Goal: Transaction & Acquisition: Book appointment/travel/reservation

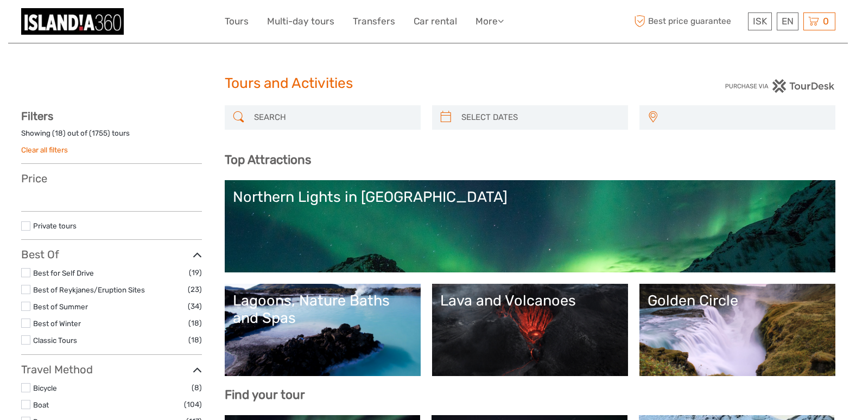
select select
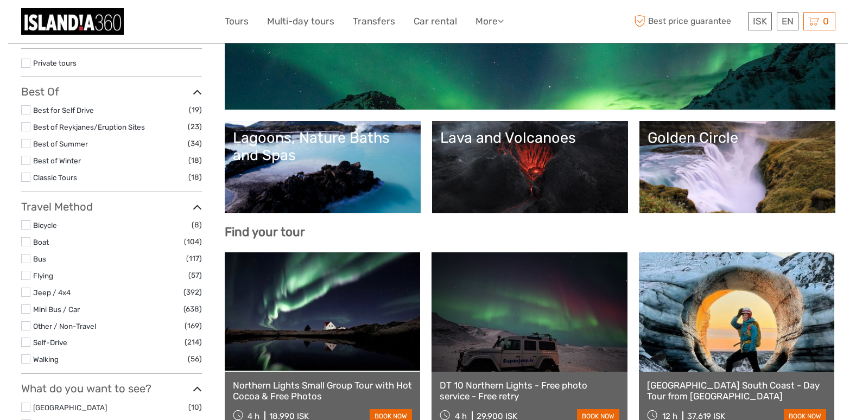
select select
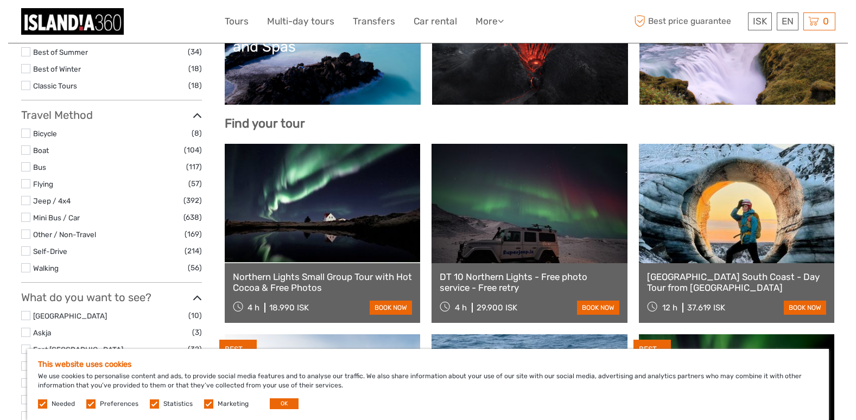
scroll to position [163, 0]
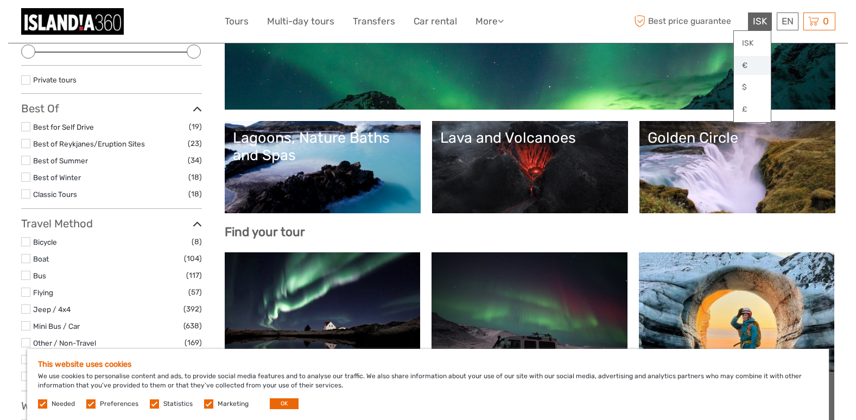
click at [745, 65] on link "€" at bounding box center [751, 66] width 37 height 20
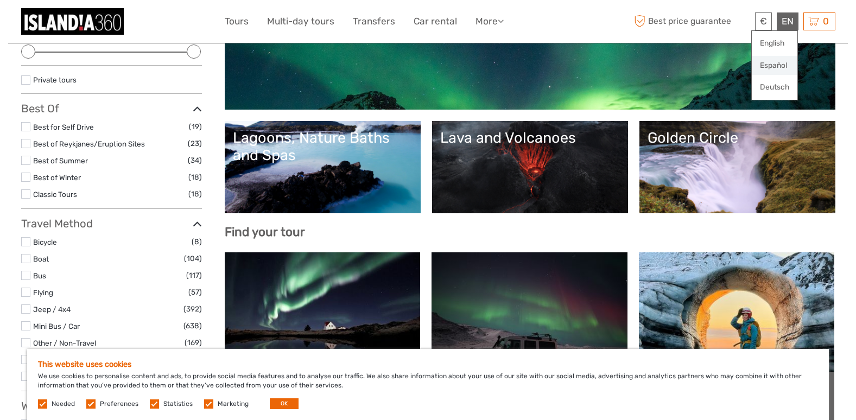
click at [775, 62] on link "Español" at bounding box center [774, 66] width 46 height 20
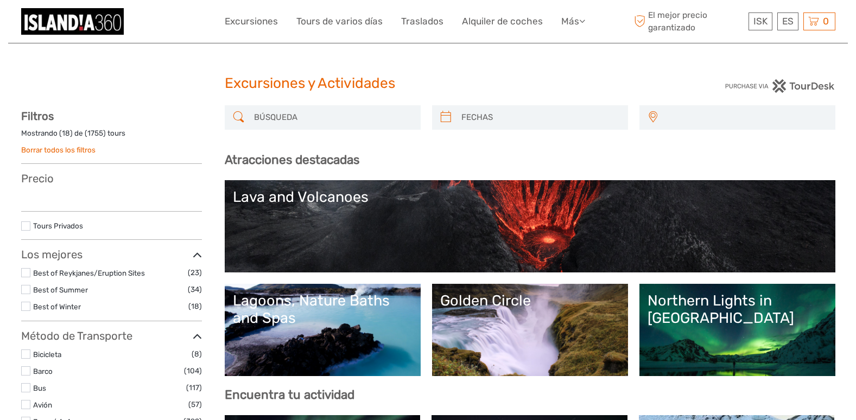
select select
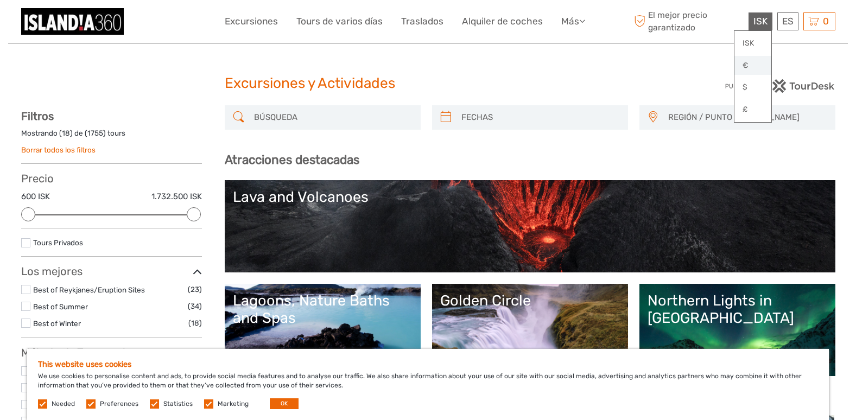
click at [750, 67] on link "€" at bounding box center [752, 66] width 37 height 20
drag, startPoint x: 197, startPoint y: 212, endPoint x: 108, endPoint y: 213, distance: 89.5
click at [108, 213] on div at bounding box center [111, 214] width 14 height 14
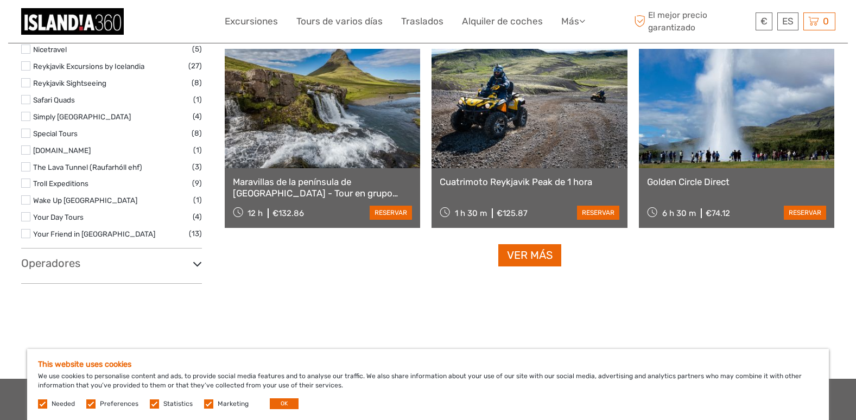
scroll to position [1093, 0]
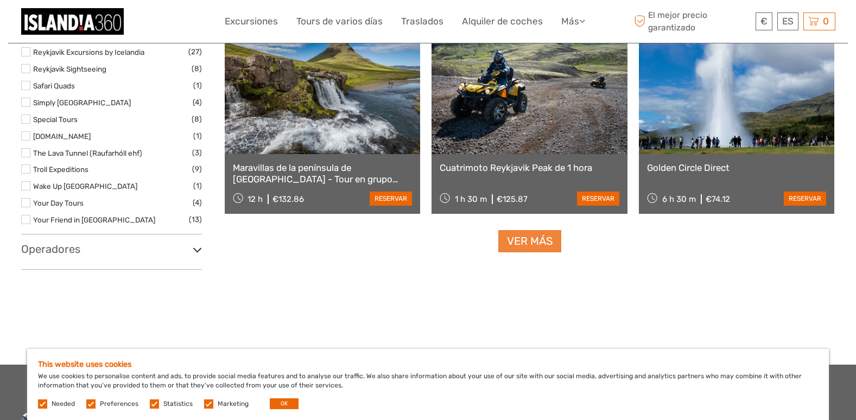
click at [531, 243] on link "Ver más" at bounding box center [529, 241] width 63 height 22
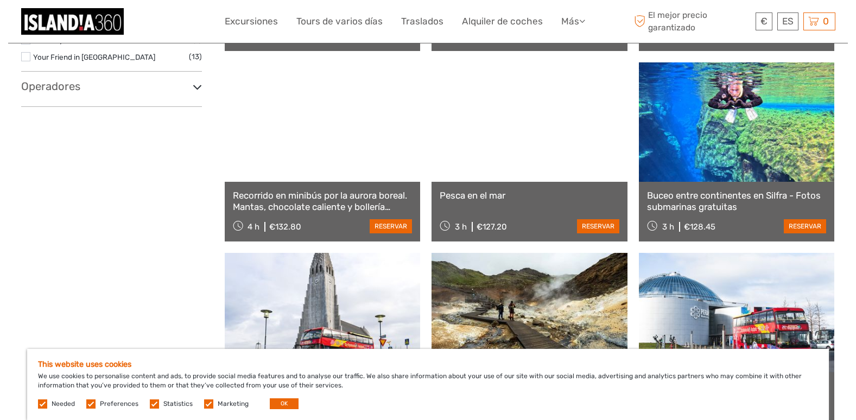
scroll to position [1418, 0]
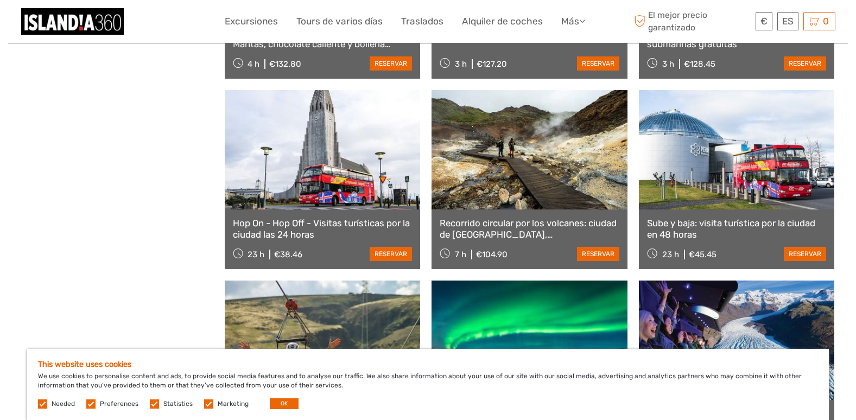
click at [512, 225] on link "Recorrido circular por los volcanes: ciudad de Grindavík, campos de lava y agua…" at bounding box center [529, 229] width 180 height 22
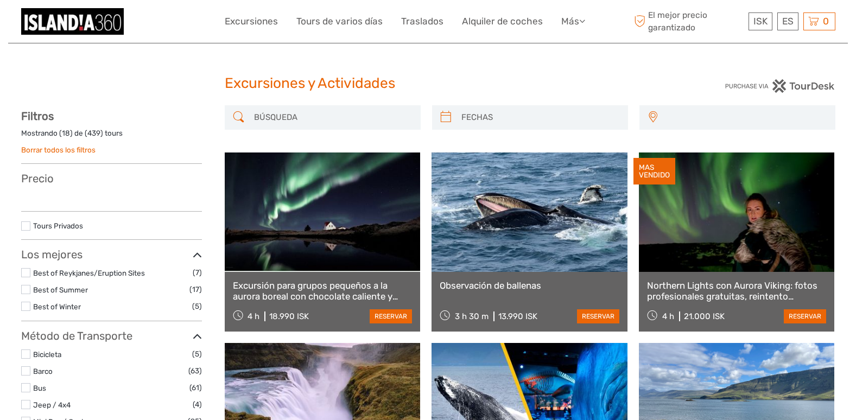
select select
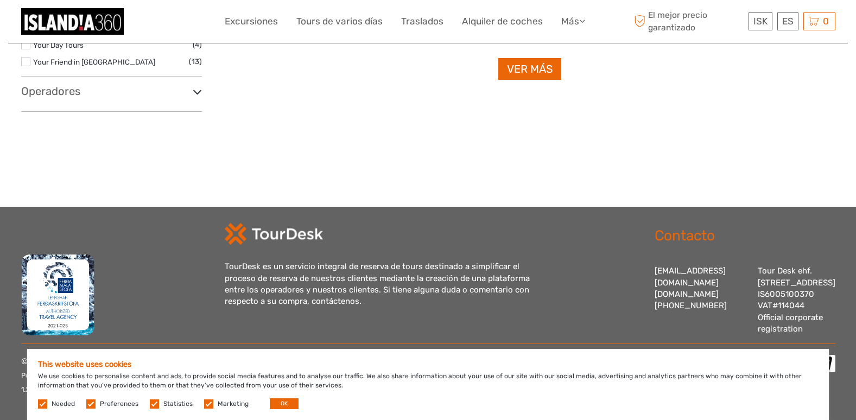
scroll to position [1093, 0]
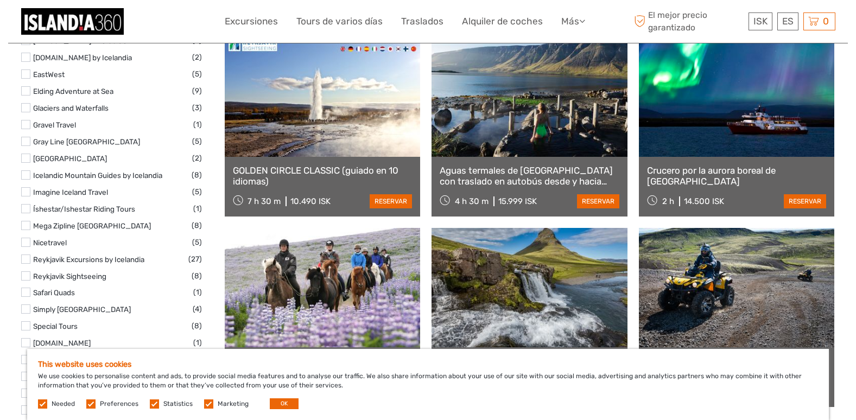
scroll to position [1036, 0]
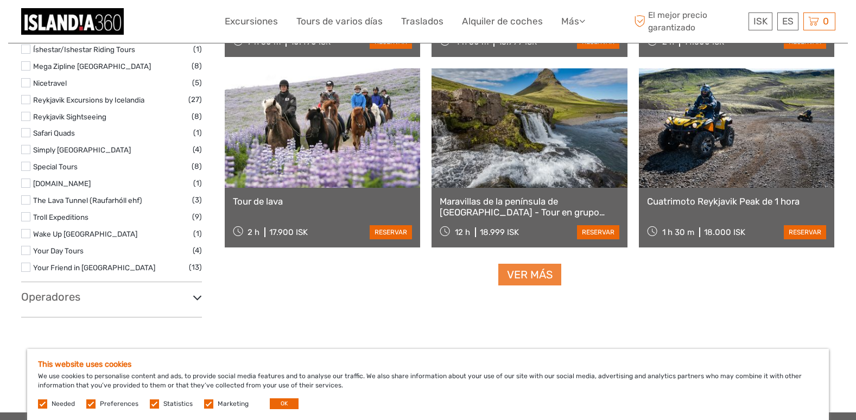
click at [537, 275] on link "Ver más" at bounding box center [529, 275] width 63 height 22
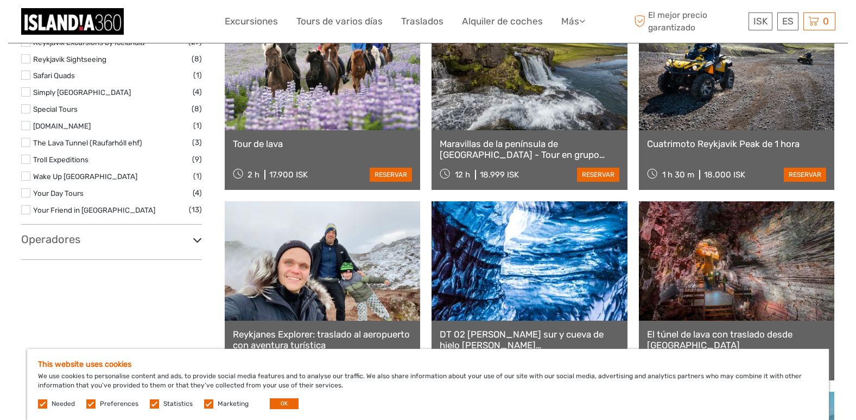
scroll to position [1199, 0]
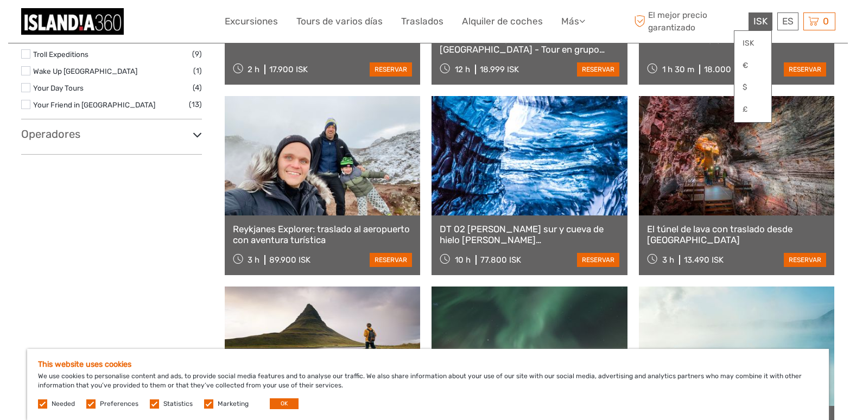
click at [754, 14] on div "ISK ISK € $ £" at bounding box center [760, 21] width 24 height 18
click at [757, 66] on link "€" at bounding box center [752, 66] width 37 height 20
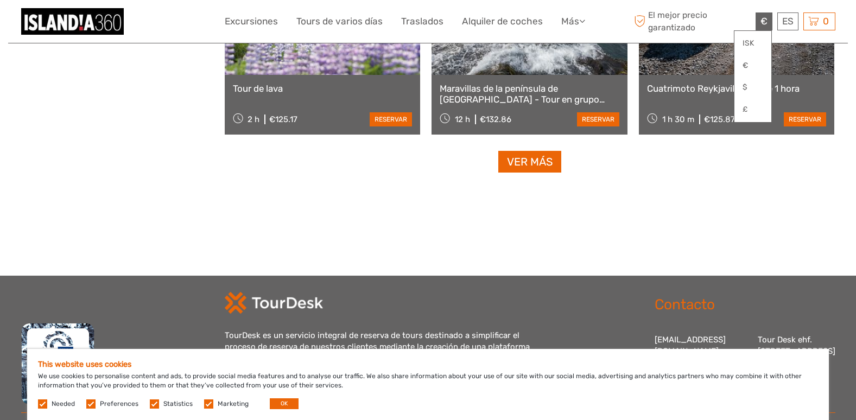
scroll to position [2372, 0]
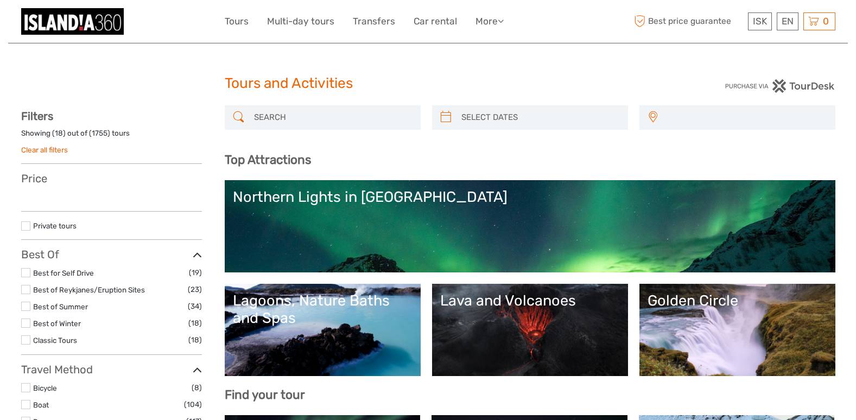
select select
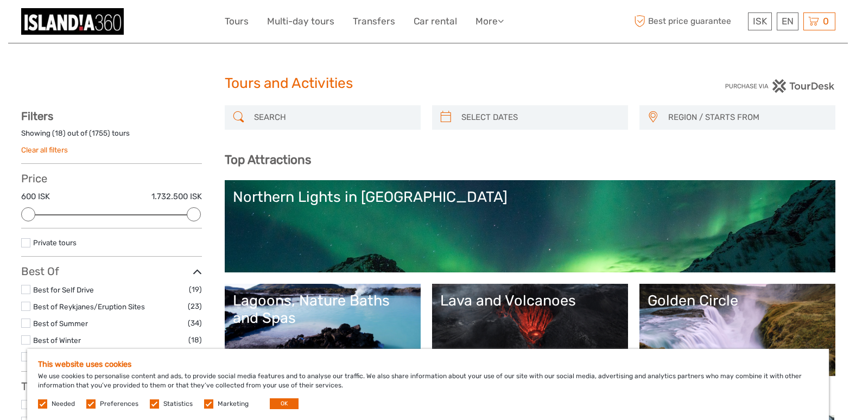
click at [727, 119] on span "REGION / STARTS FROM" at bounding box center [746, 118] width 167 height 18
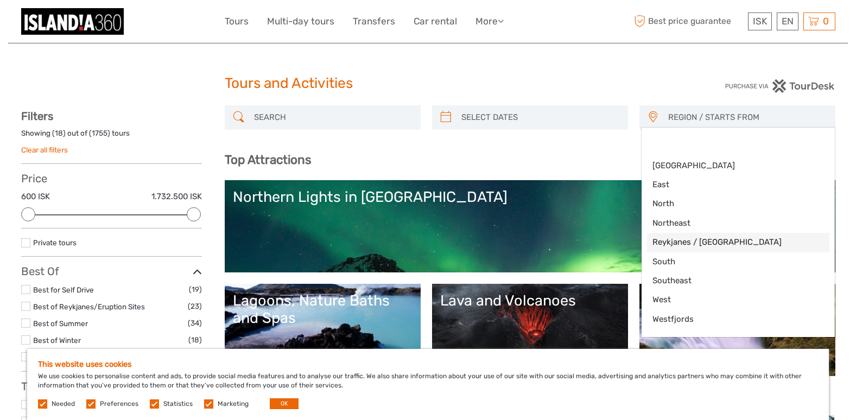
click at [678, 242] on span "Reykjanes / [GEOGRAPHIC_DATA]" at bounding box center [728, 242] width 153 height 11
select select "Reykjanes / [GEOGRAPHIC_DATA]"
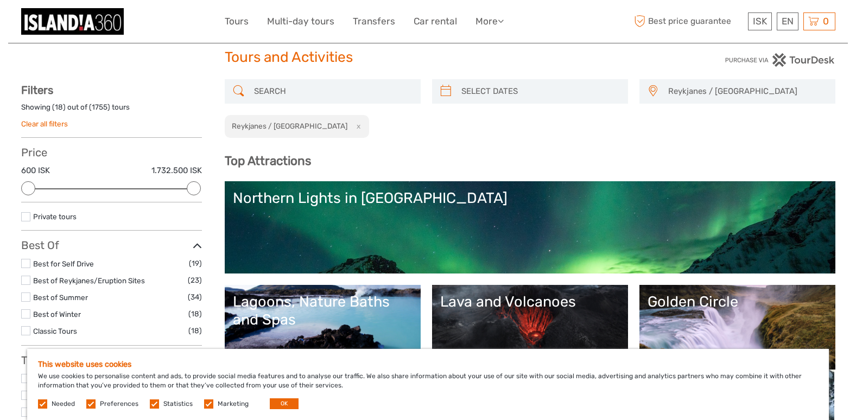
scroll to position [34, 0]
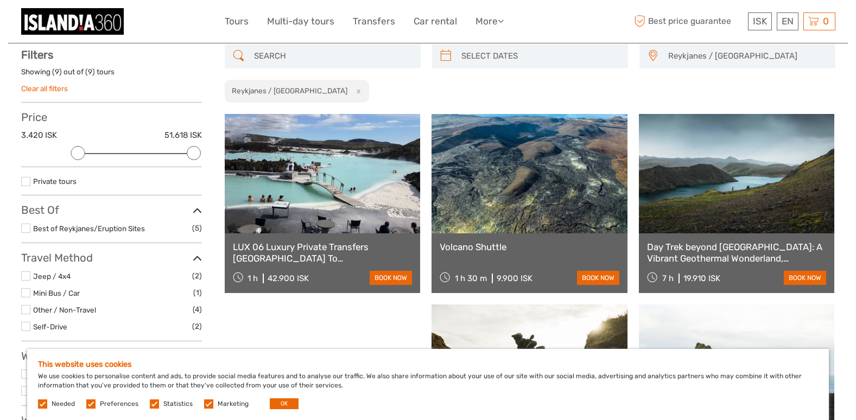
scroll to position [62, 0]
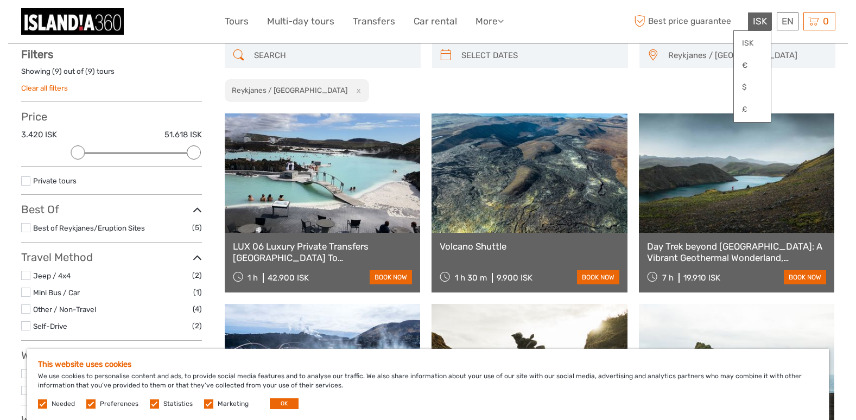
click at [757, 24] on span "ISK" at bounding box center [759, 21] width 14 height 11
click at [747, 60] on link "€" at bounding box center [751, 66] width 37 height 20
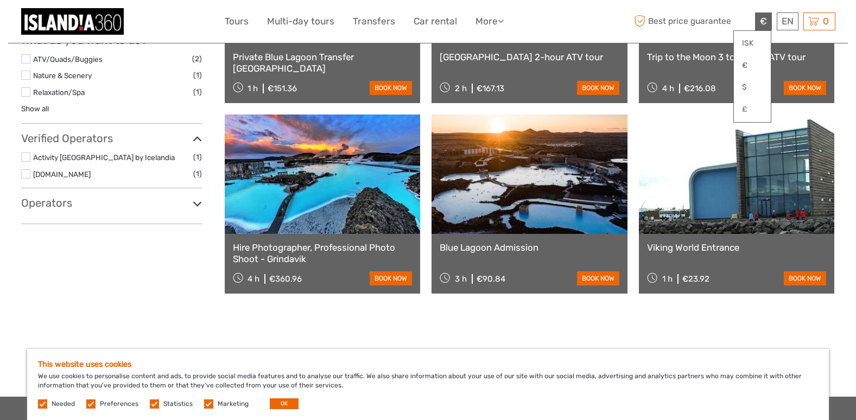
scroll to position [53, 0]
